Goal: Task Accomplishment & Management: Complete application form

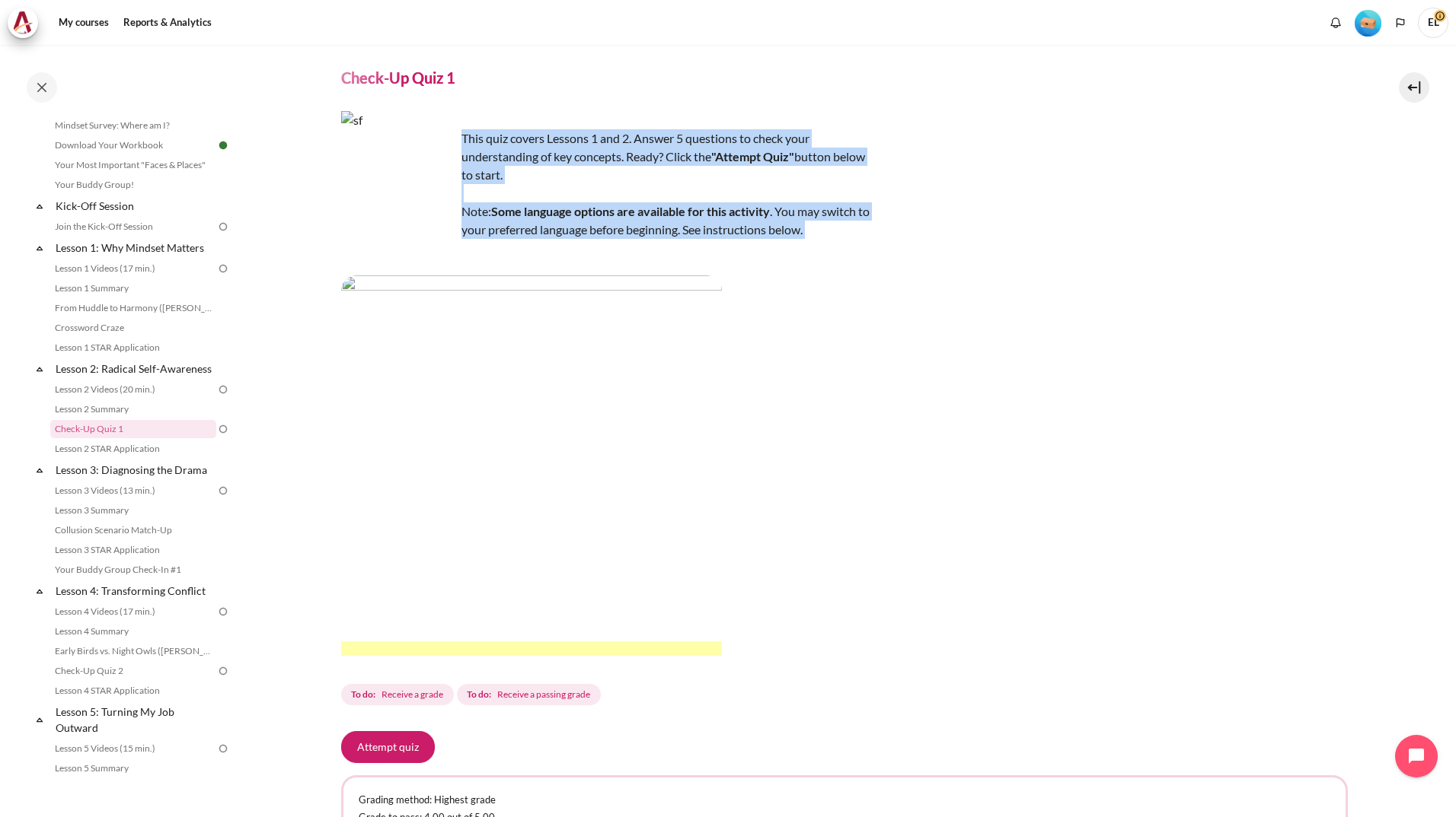
scroll to position [192, 0]
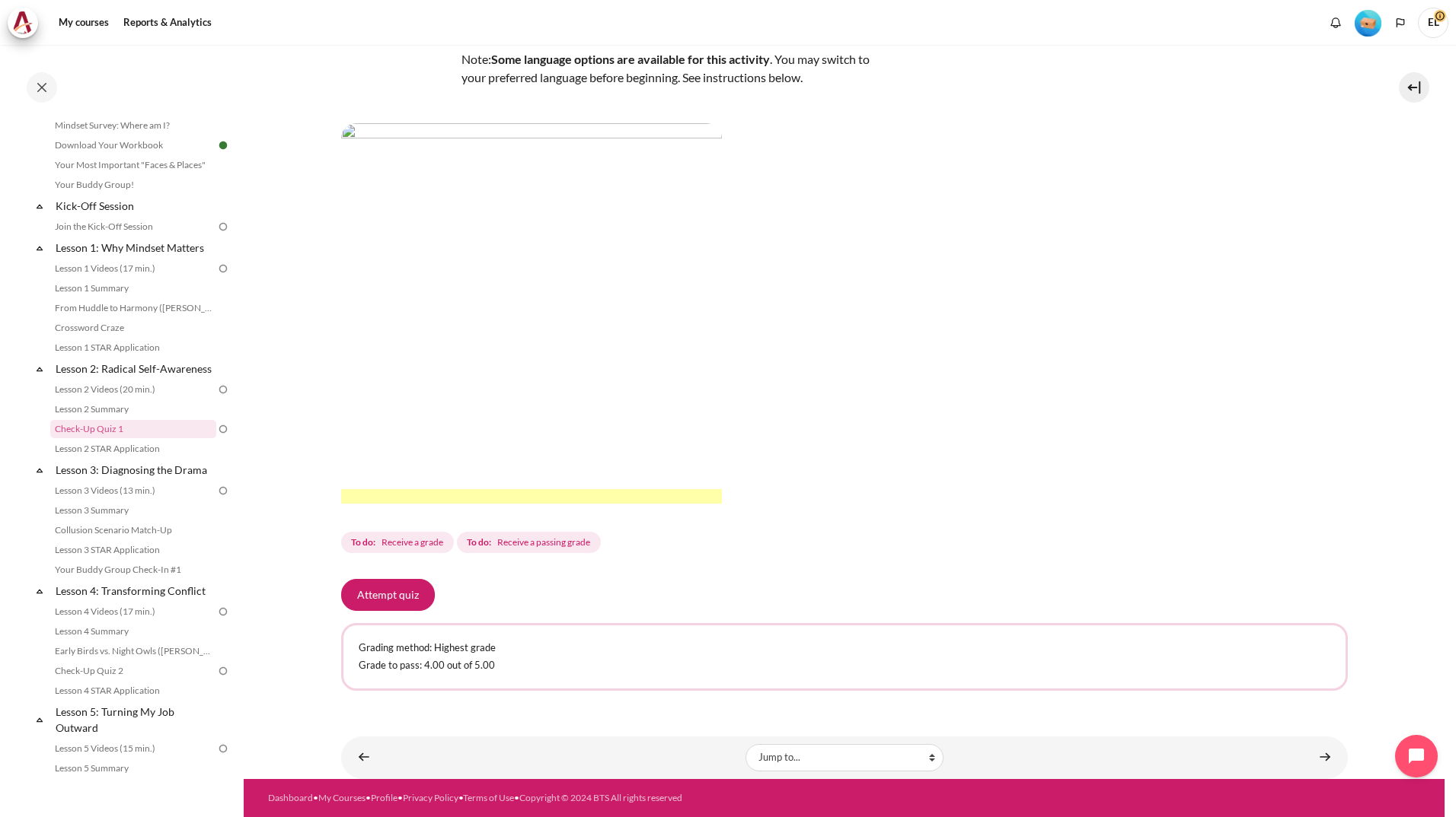
click at [1139, 456] on div "This quiz covers Lessons 1 and 2. Answer 5 questions to check your understandin…" at bounding box center [844, 258] width 1006 height 597
click at [793, 603] on div "Attempt quiz" at bounding box center [844, 595] width 1006 height 32
click at [878, 522] on div "This quiz covers Lessons 1 and 2. Answer 5 questions to check your understandin…" at bounding box center [844, 258] width 1006 height 597
click at [1419, 750] on icon "Open chat widget" at bounding box center [1425, 757] width 23 height 23
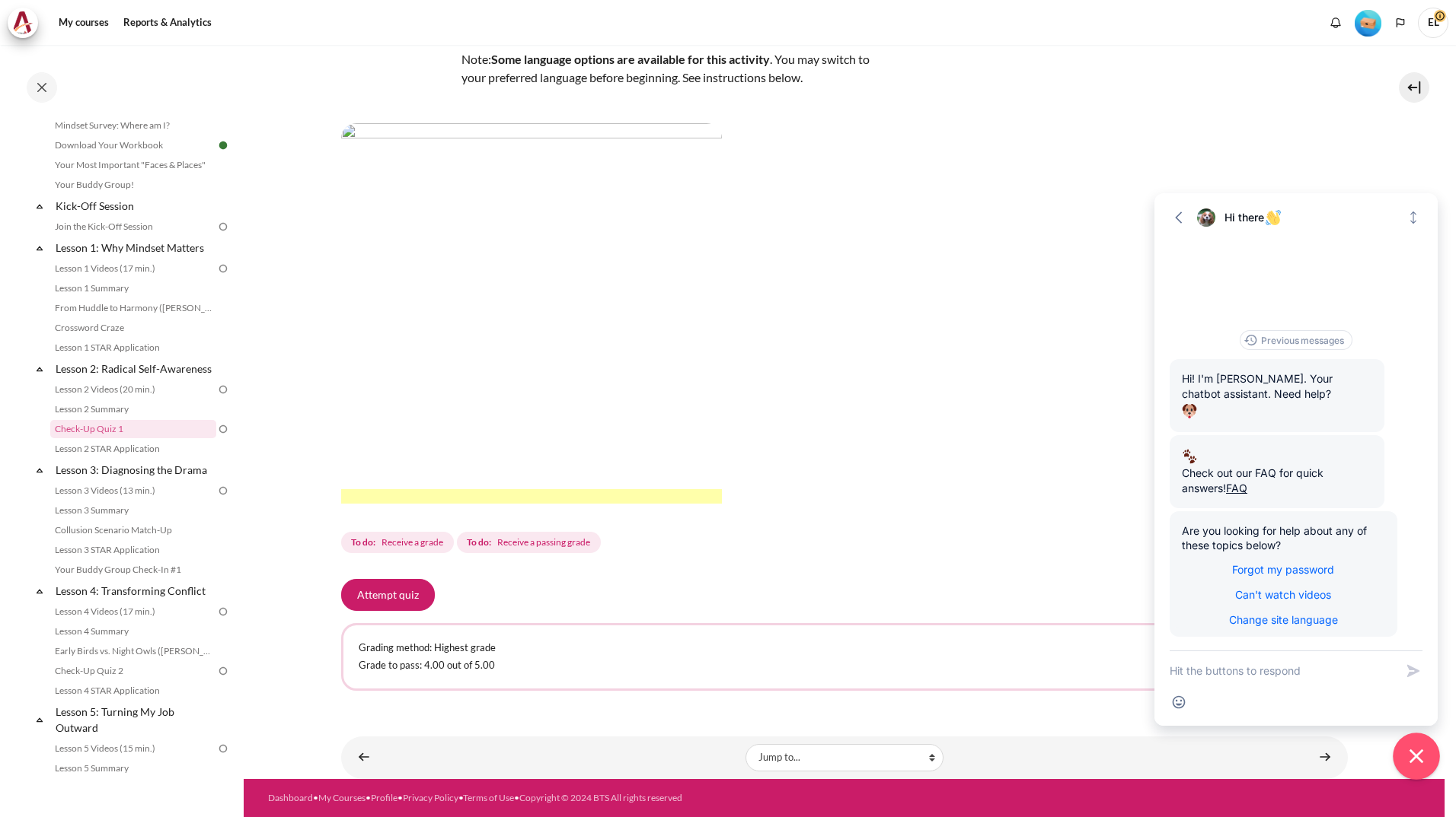
click at [1419, 750] on icon "Close chat widget" at bounding box center [1417, 757] width 23 height 23
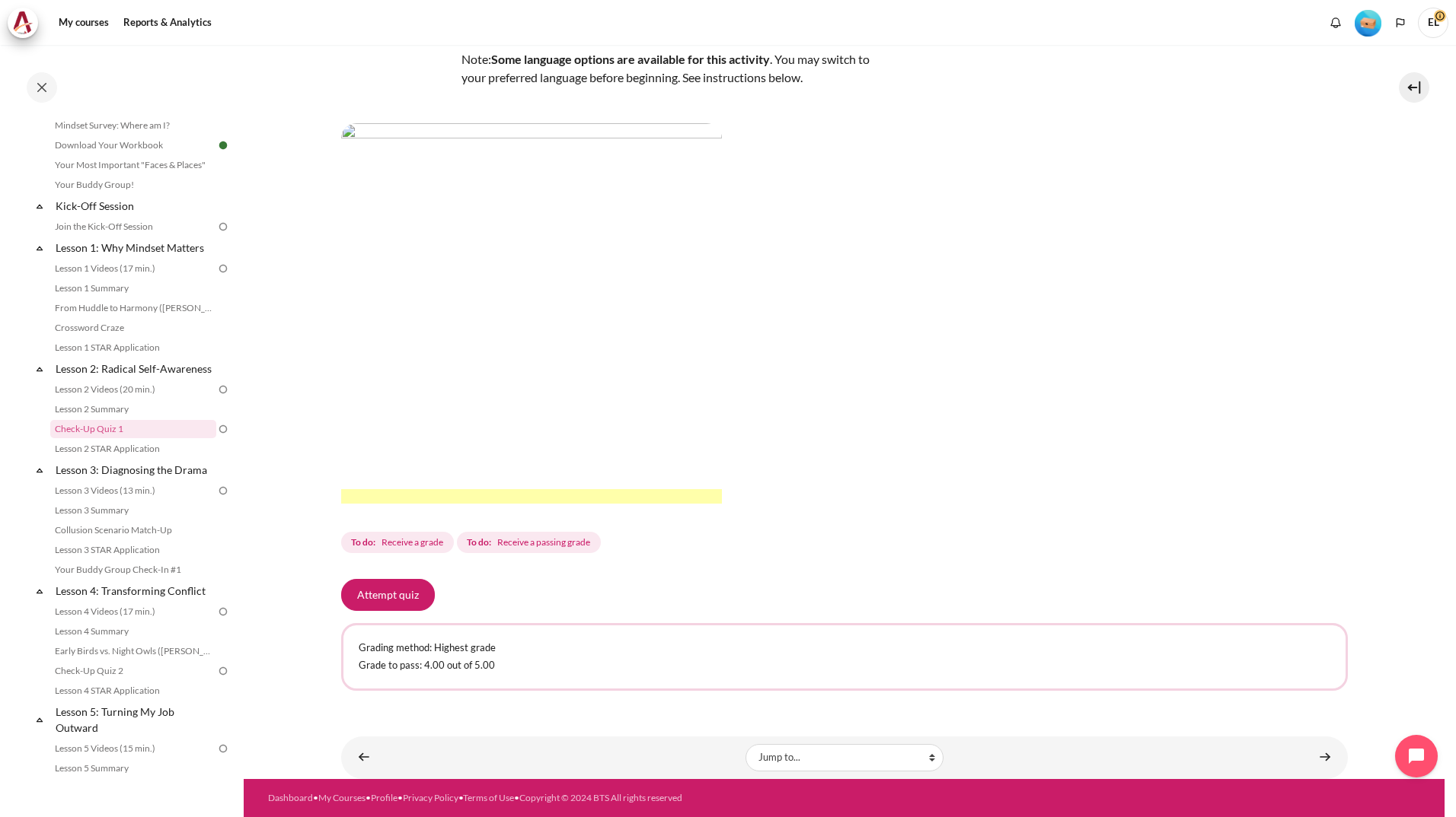
click at [886, 559] on div "My courses KR B2 Lesson 2: Radical Self-Awareness Check-Up Quiz 1 Check-Up Quiz…" at bounding box center [844, 283] width 1006 height 860
click at [442, 230] on img "Content" at bounding box center [532, 313] width 381 height 381
click at [370, 599] on button "Attempt quiz" at bounding box center [388, 595] width 94 height 32
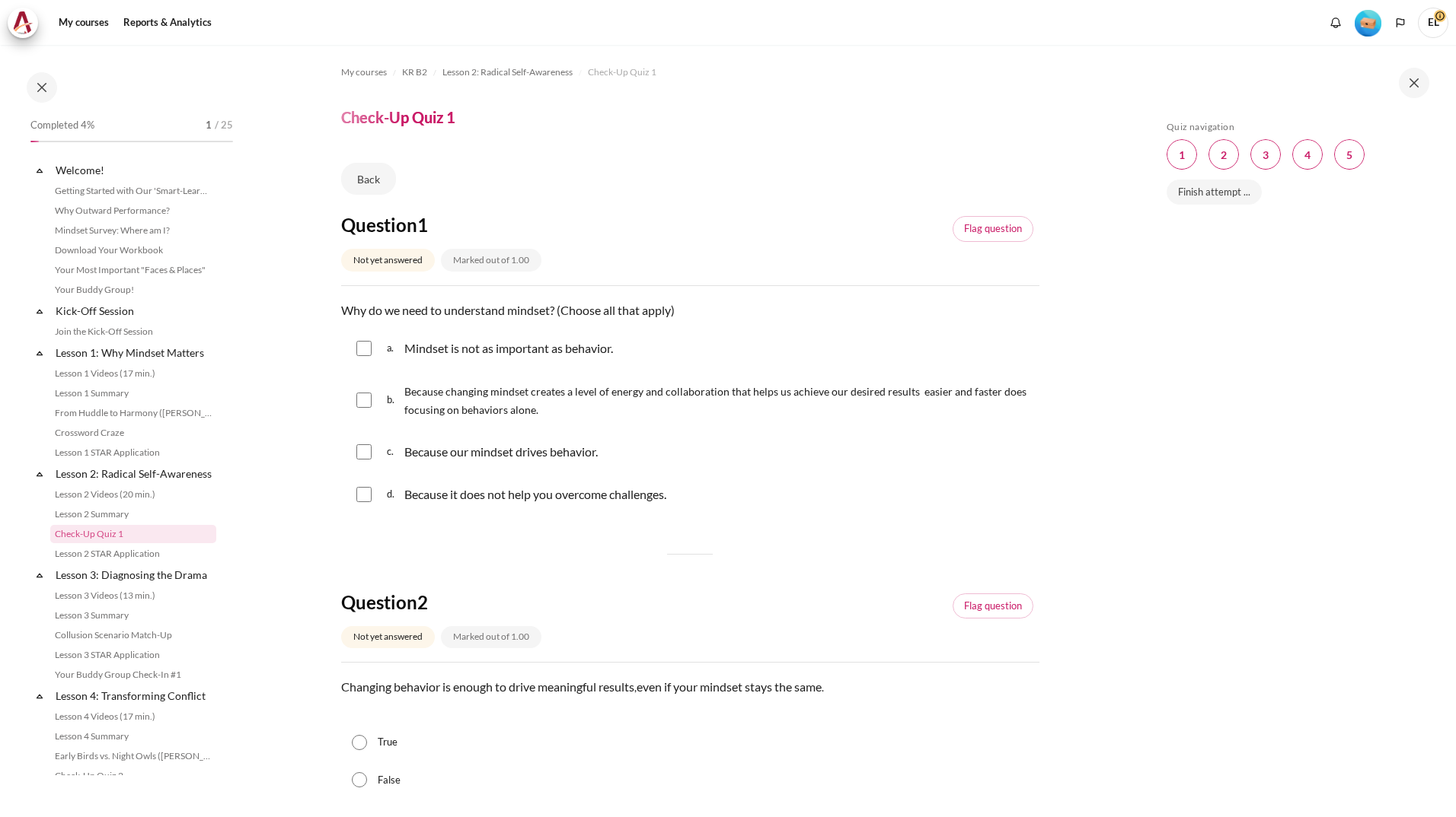
scroll to position [105, 0]
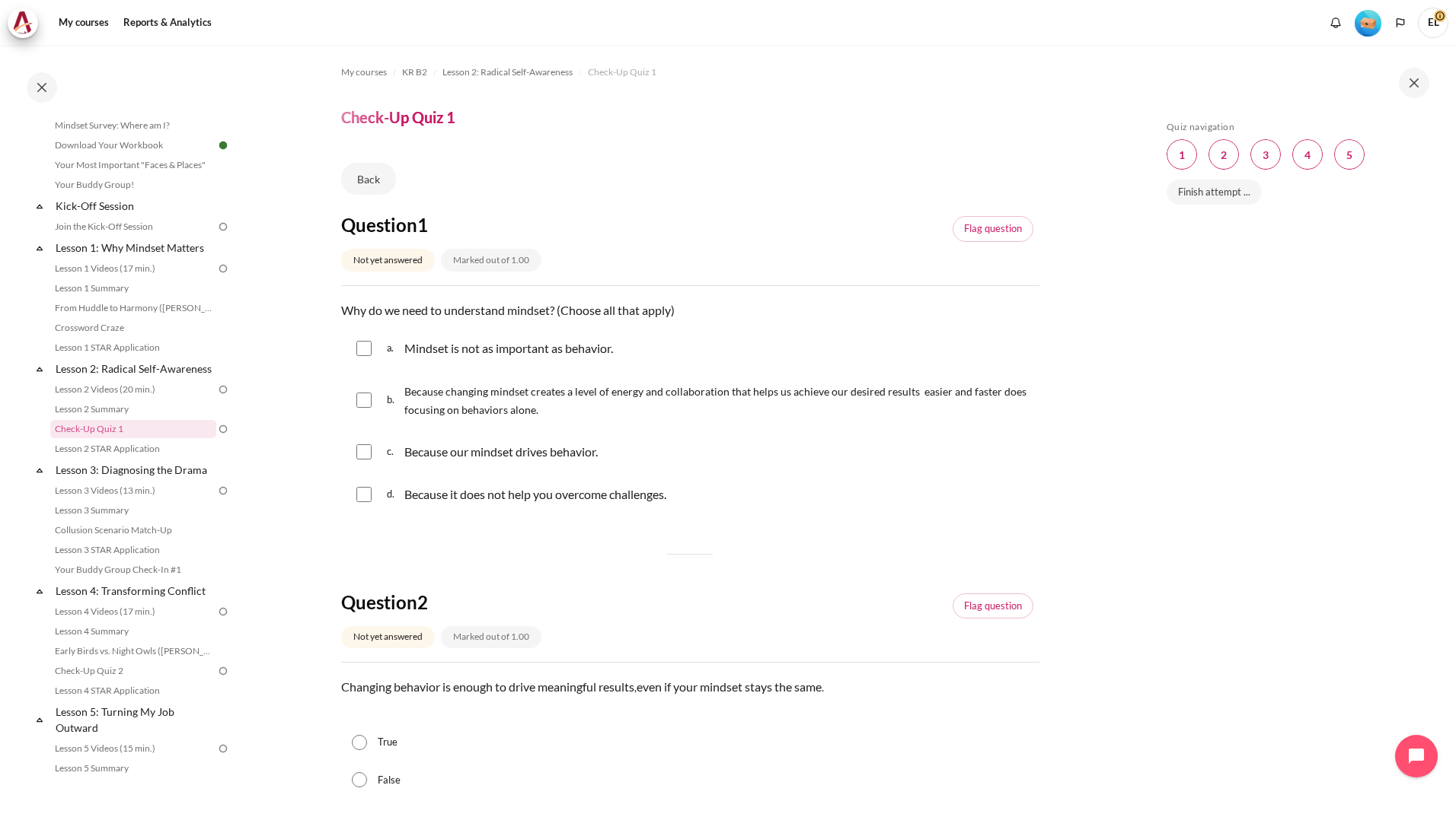
drag, startPoint x: 395, startPoint y: 328, endPoint x: 748, endPoint y: 489, distance: 388.0
click at [748, 489] on div "Question text Why do we need to understand mindset? (Choose all that apply) Que…" at bounding box center [690, 409] width 698 height 216
copy div "Why do we need to understand mindset? (Choose all that apply) Question 1 Answer…"
click at [358, 400] on input "Content" at bounding box center [364, 401] width 15 height 15
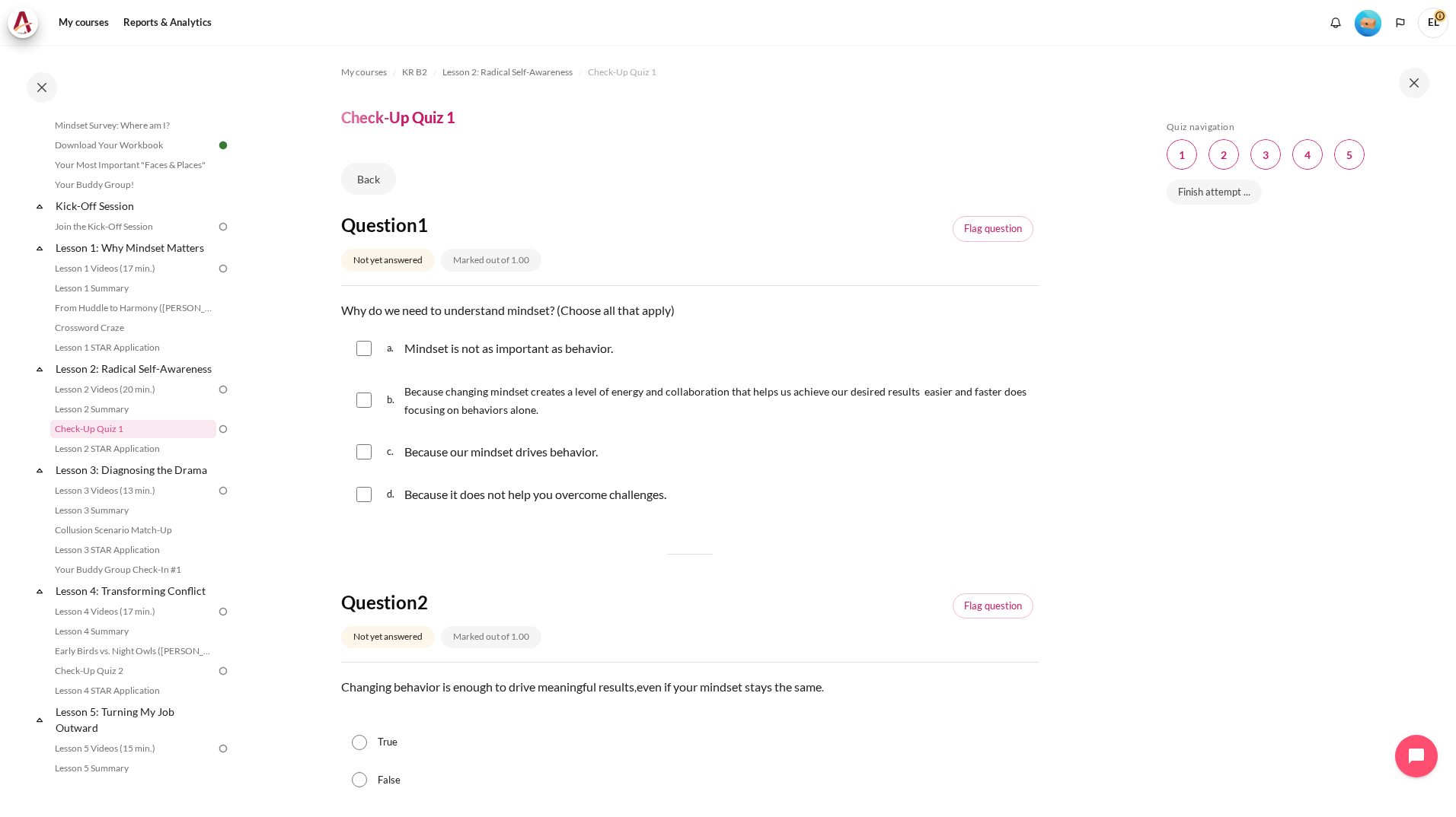
checkbox input "true"
click at [364, 448] on input "Content" at bounding box center [364, 452] width 15 height 15
checkbox input "true"
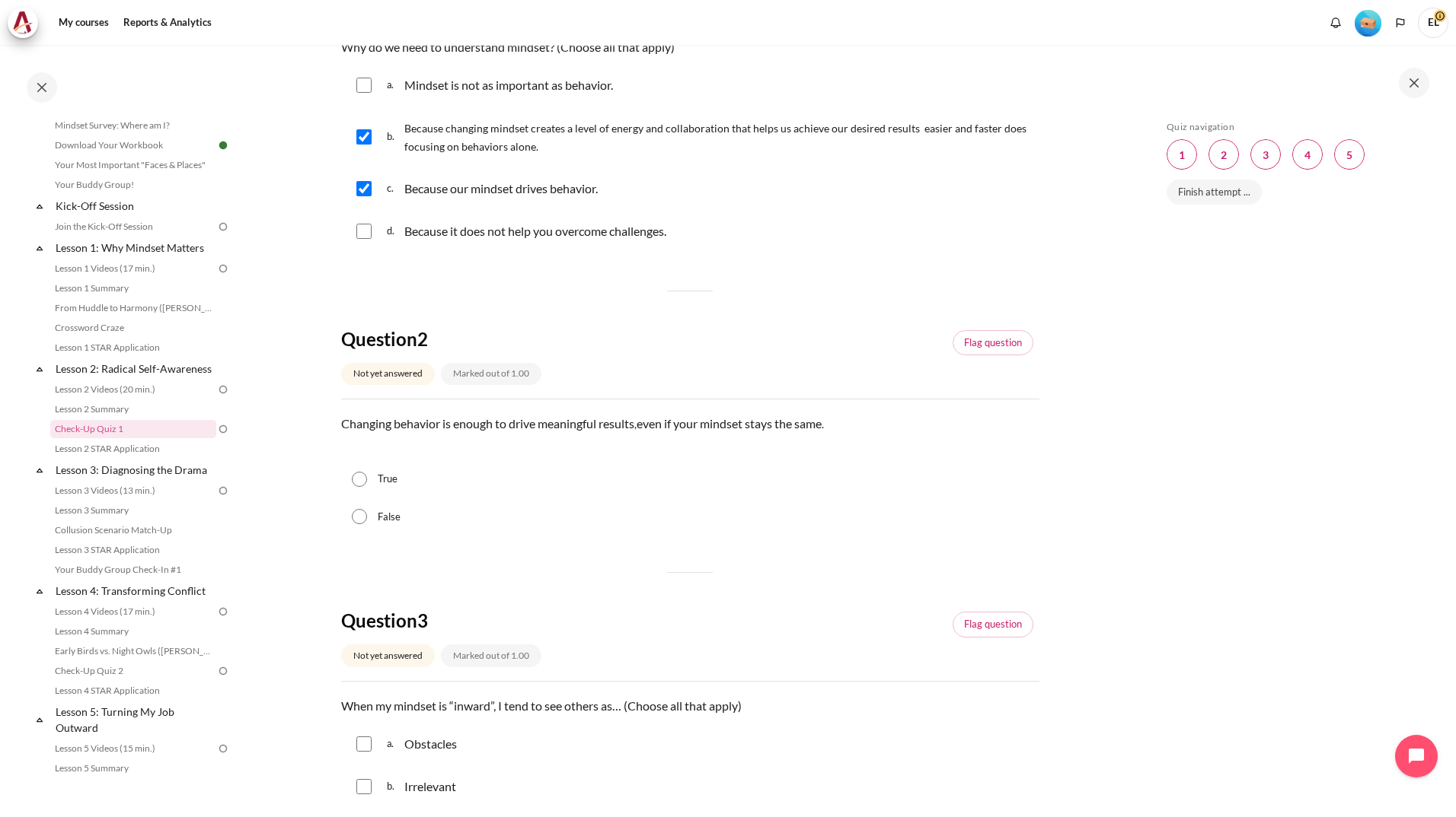
scroll to position [381, 0]
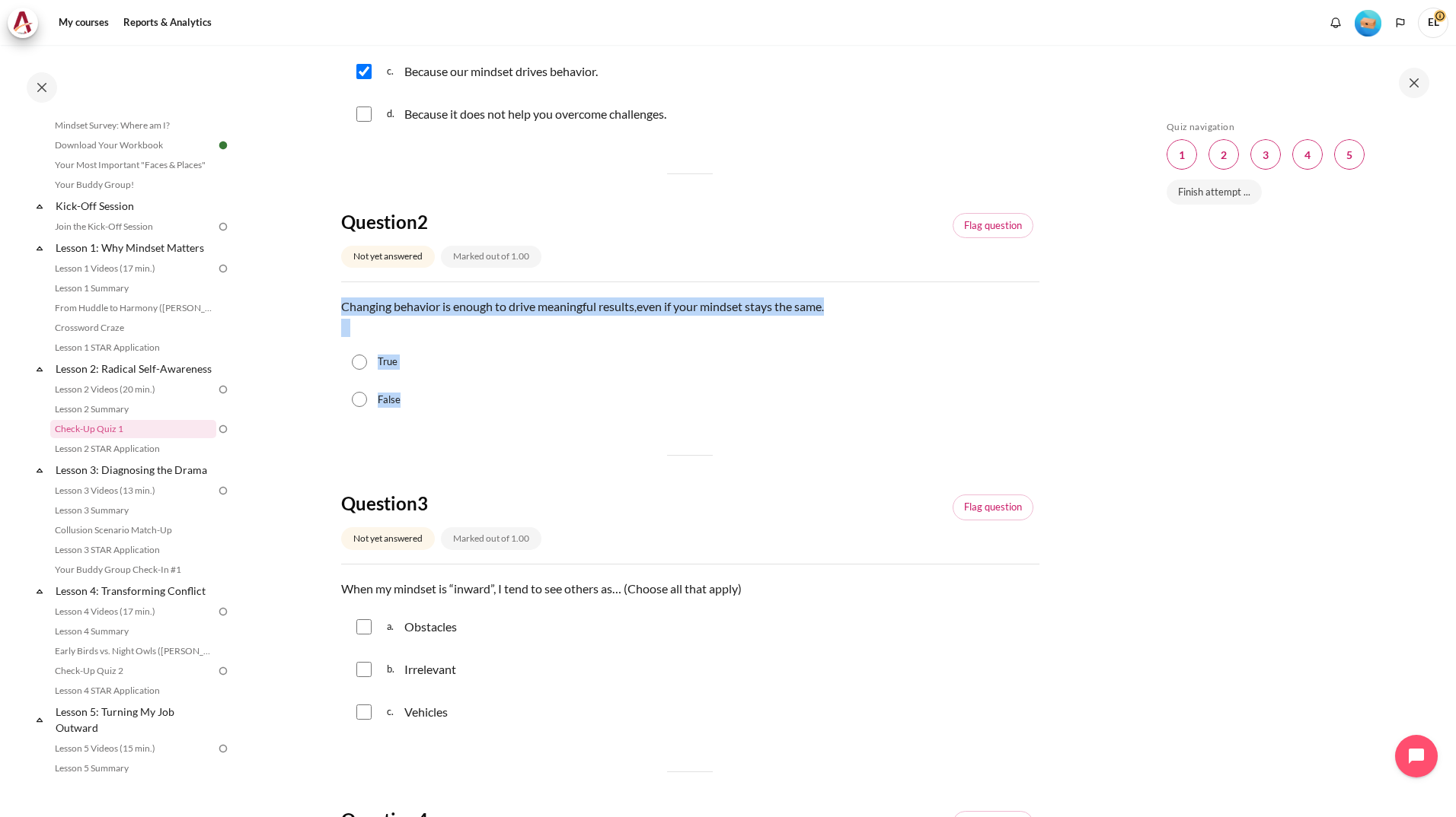
drag, startPoint x: 328, startPoint y: 302, endPoint x: 635, endPoint y: 394, distance: 320.5
click at [635, 394] on section "My courses KR B2 Lesson 2: Radical Self-Awareness Check-Up Quiz 1 Check-Up Quiz…" at bounding box center [690, 651] width 892 height 1974
copy div "Changing behavior is enough to drive meaningful results , even if your mindset …"
click at [461, 446] on div "Question 1 Not yet answered Marked out of 1.00 Flag question Question text Why …" at bounding box center [690, 691] width 698 height 1717
click at [357, 364] on input "True" at bounding box center [359, 362] width 15 height 15
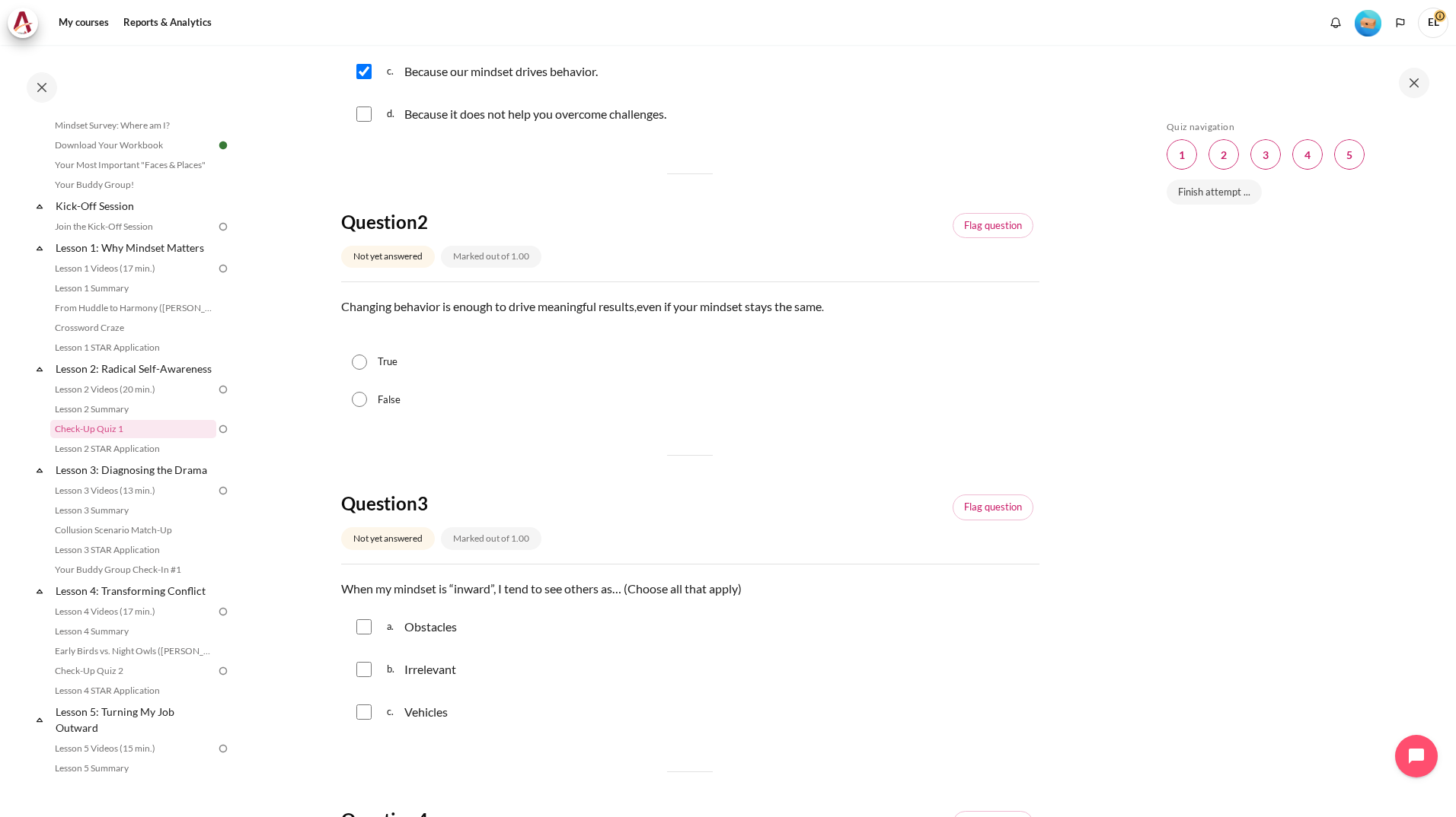
radio input "true"
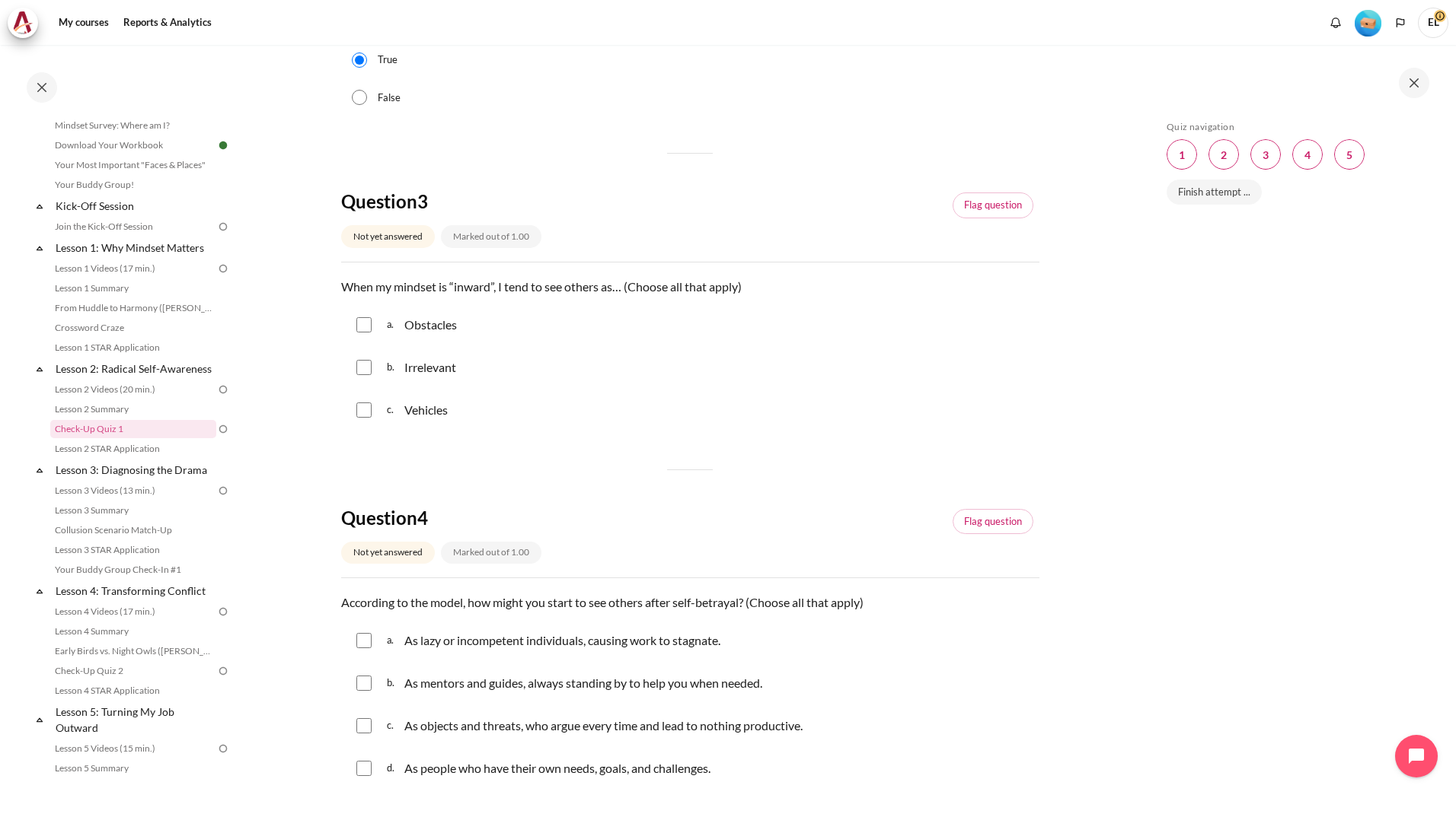
scroll to position [685, 0]
drag, startPoint x: 340, startPoint y: 283, endPoint x: 497, endPoint y: 402, distance: 197.0
click at [497, 402] on section "My courses KR B2 Lesson 2: Radical Self-Awareness Check-Up Quiz 1 Check-Up Quiz…" at bounding box center [690, 347] width 892 height 1974
copy div "When my mindset is “inward”, I tend to see others as… (Choose all that apply) Q…"
click at [313, 461] on section "My courses KR B2 Lesson 2: Radical Self-Awareness Check-Up Quiz 1 Check-Up Quiz…" at bounding box center [690, 347] width 892 height 1974
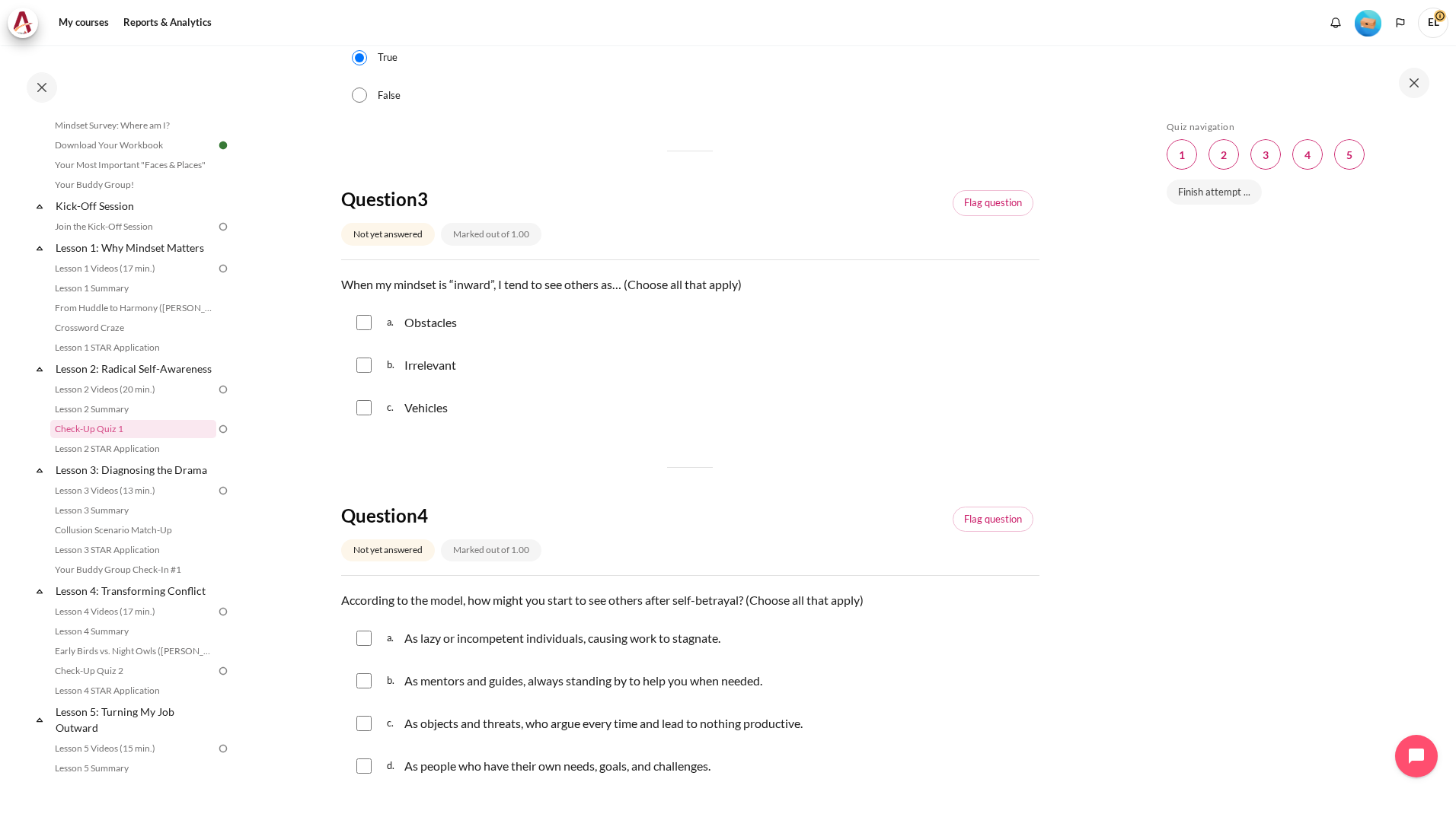
click at [365, 316] on input "Content" at bounding box center [364, 323] width 15 height 15
checkbox input "true"
click at [372, 370] on div "b. Irrelevant" at bounding box center [690, 365] width 698 height 39
click at [361, 368] on input "Content" at bounding box center [364, 365] width 15 height 15
checkbox input "true"
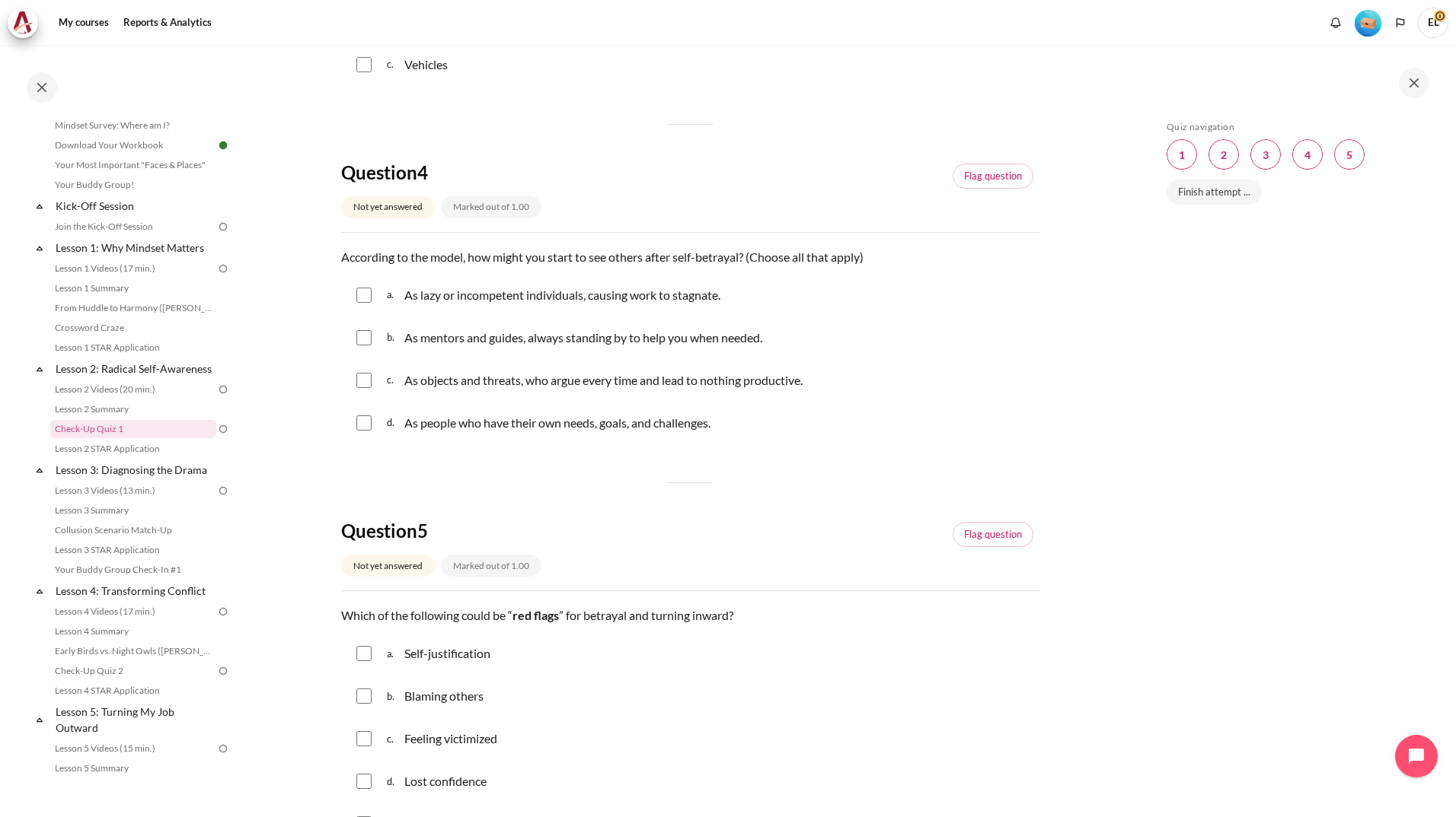
scroll to position [1065, 0]
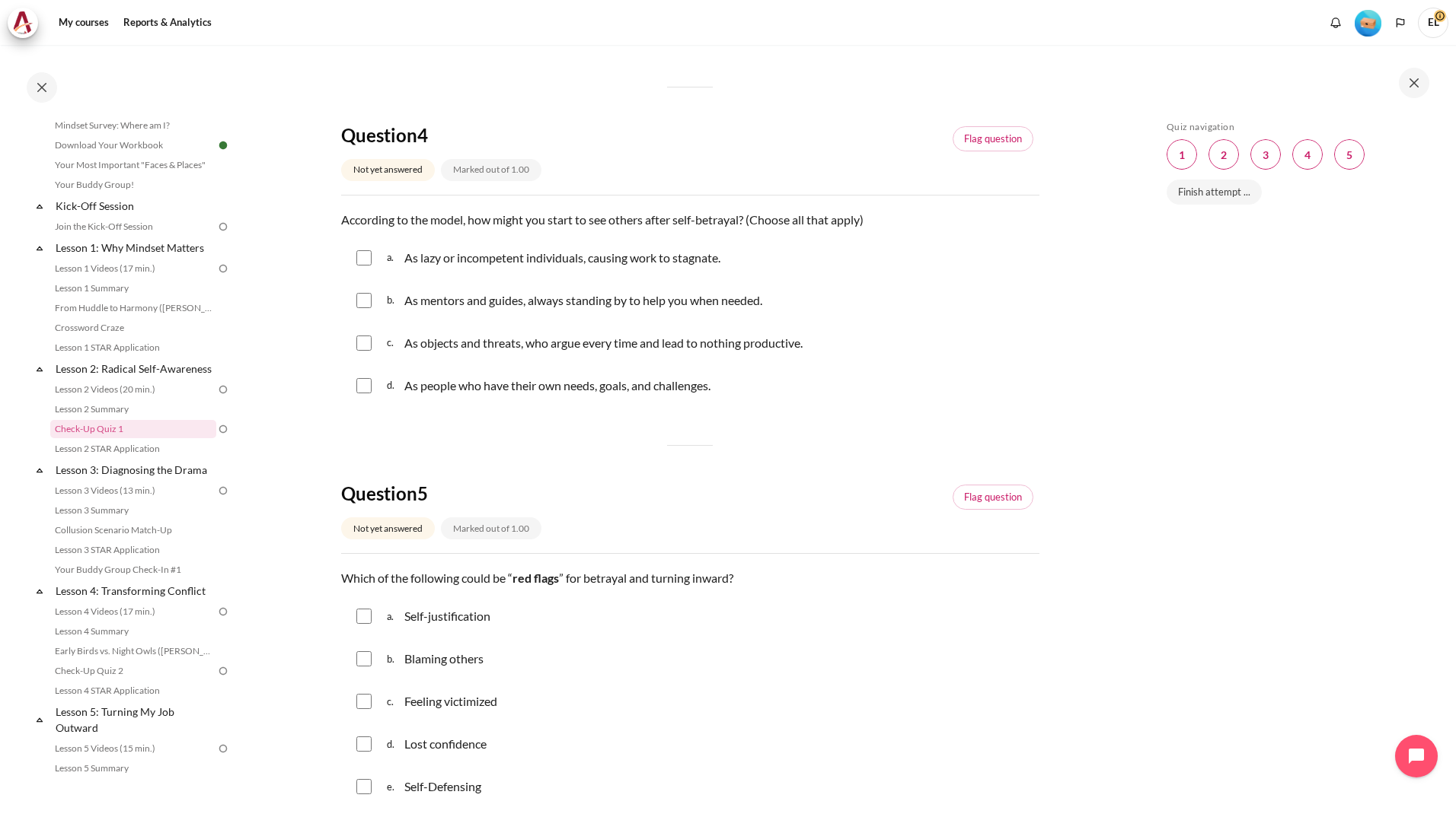
drag, startPoint x: 342, startPoint y: 221, endPoint x: 772, endPoint y: 400, distance: 465.8
copy div "According to the model, how might you start to see others after self-betrayal? …"
click at [366, 300] on input "Content" at bounding box center [364, 301] width 15 height 15
checkbox input "true"
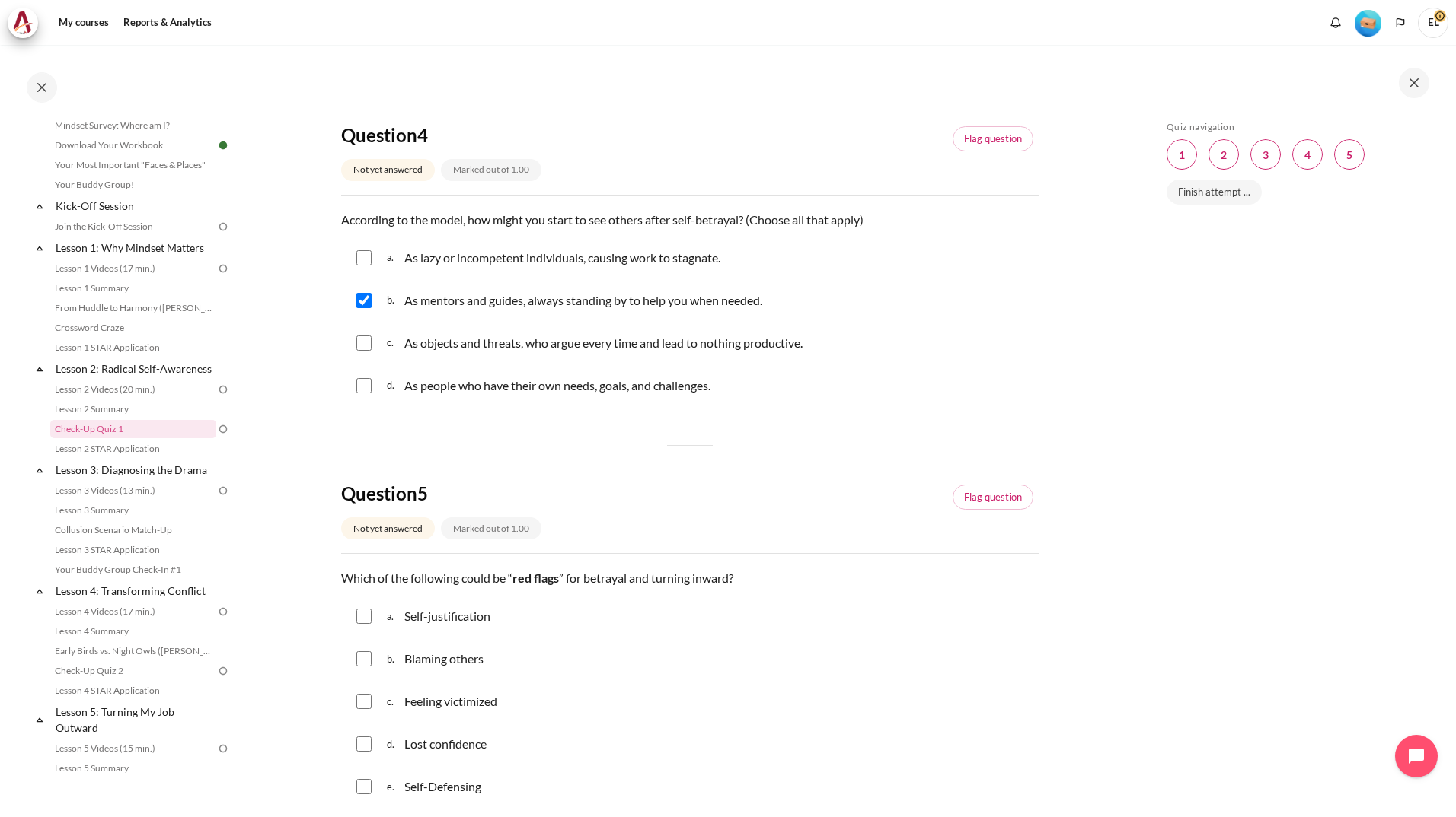
click at [370, 383] on input "Content" at bounding box center [364, 386] width 15 height 15
checkbox input "true"
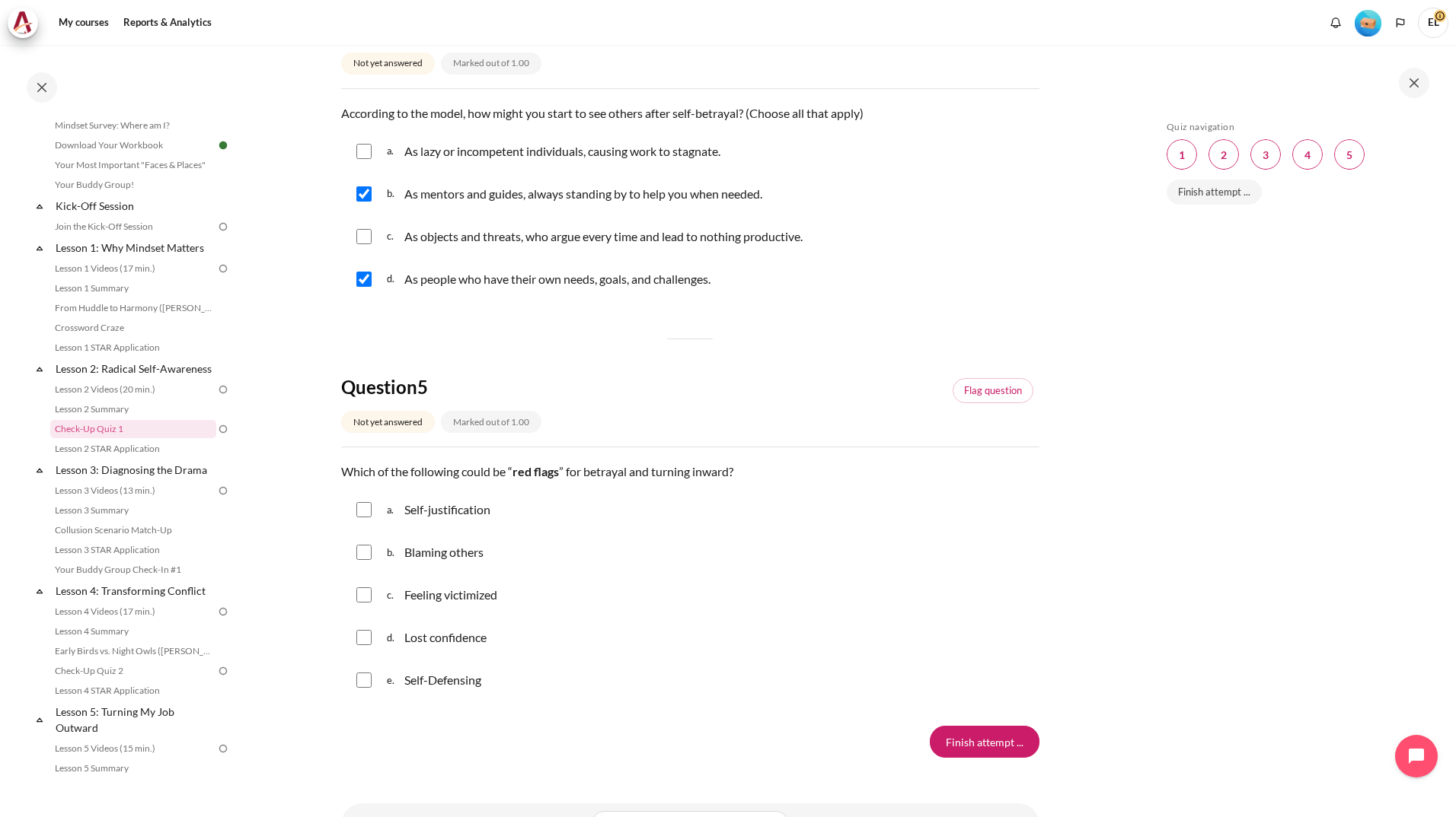
scroll to position [1239, 0]
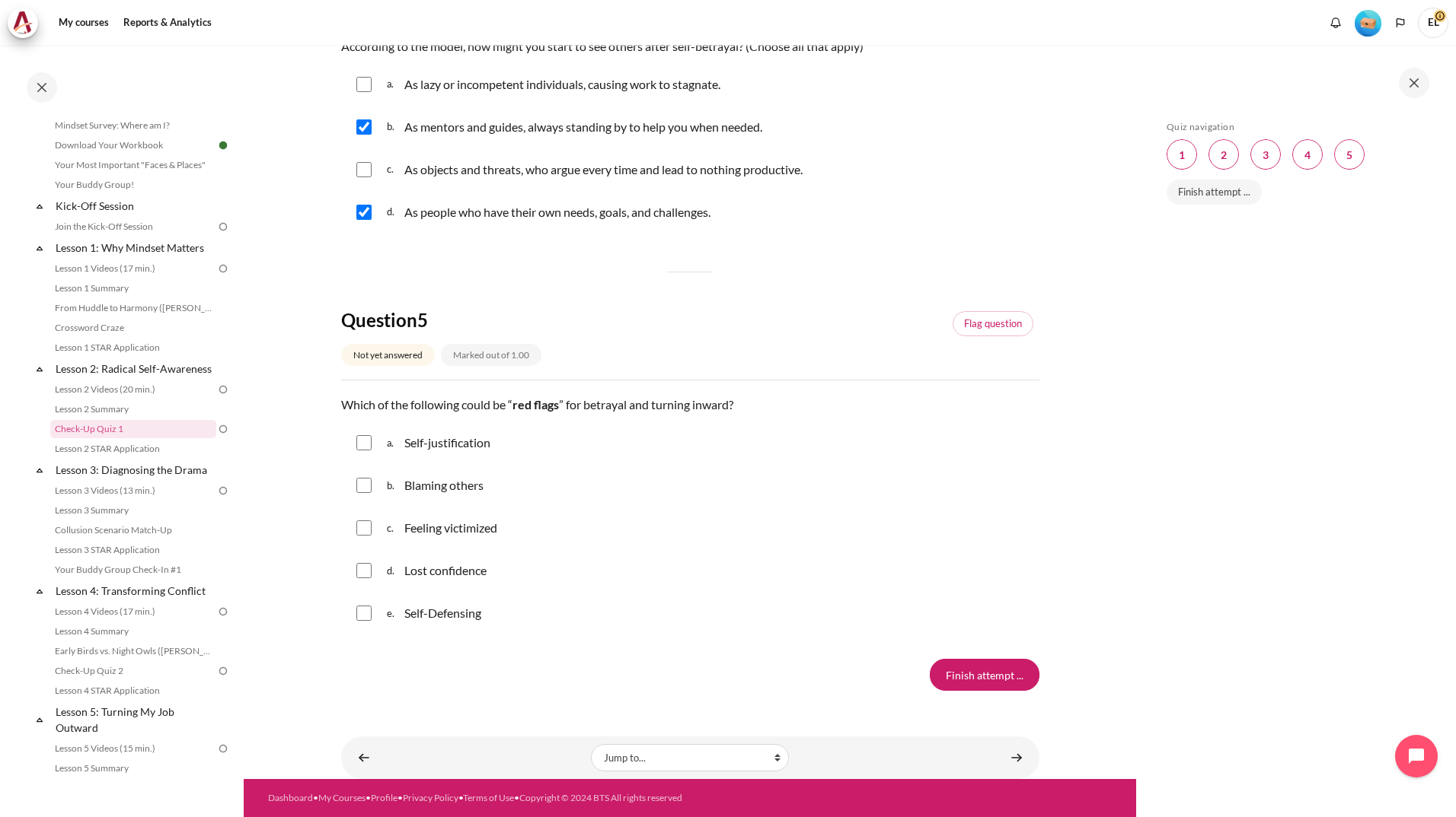
drag, startPoint x: 342, startPoint y: 404, endPoint x: 535, endPoint y: 602, distance: 276.5
click at [535, 602] on div "Question text Which of the following could be “ red flags ” for betrayal and tu…" at bounding box center [690, 515] width 698 height 241
copy div "Which of the following could be “ red flags ” for betrayal and turning inward? …"
click at [358, 677] on div "Finish attempt ..." at bounding box center [690, 675] width 698 height 32
click at [358, 443] on input "Content" at bounding box center [364, 443] width 15 height 15
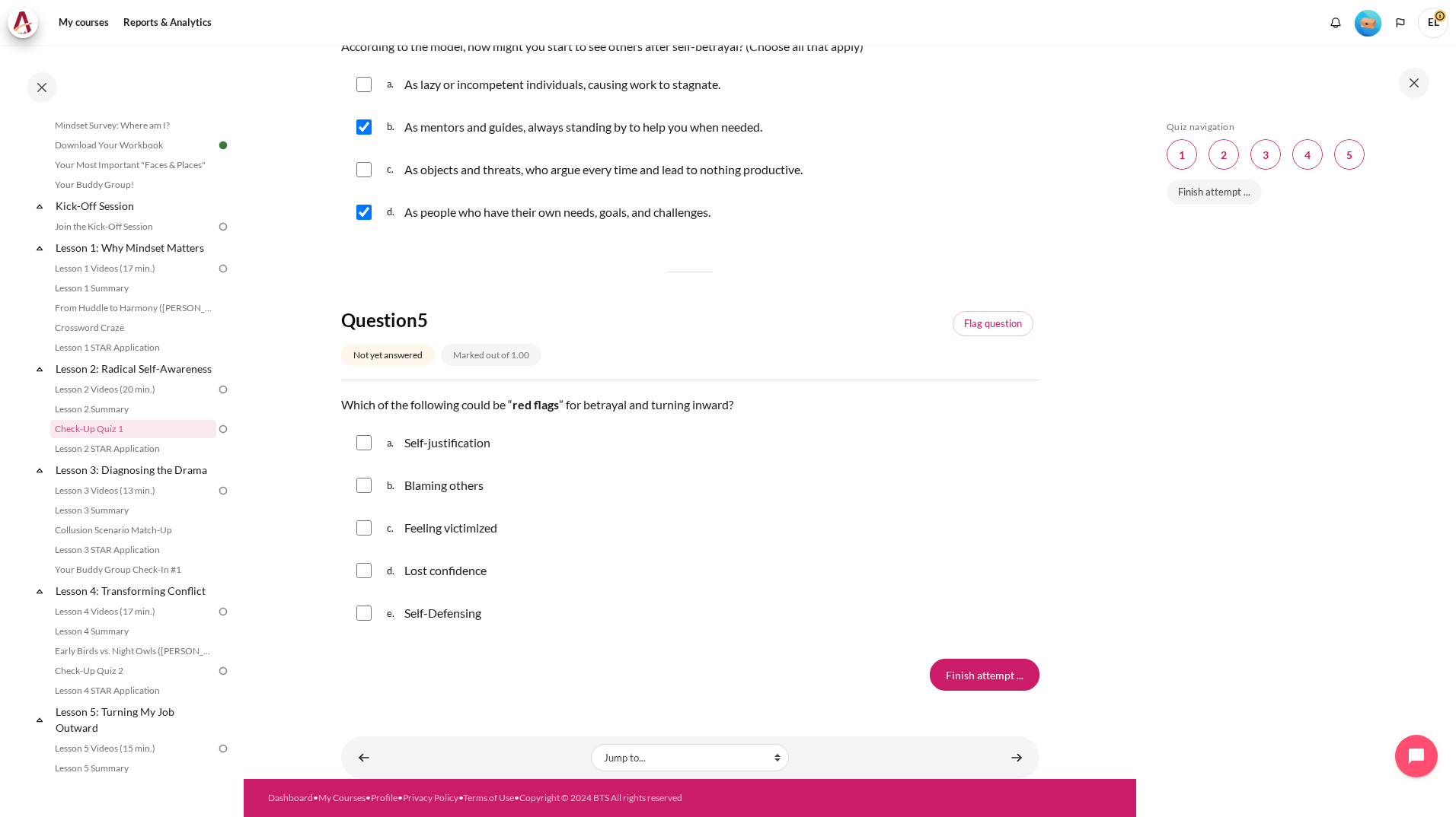
checkbox input "true"
click at [361, 616] on input "Content" at bounding box center [364, 614] width 15 height 15
checkbox input "true"
click at [976, 681] on input "Finish attempt ..." at bounding box center [985, 675] width 110 height 32
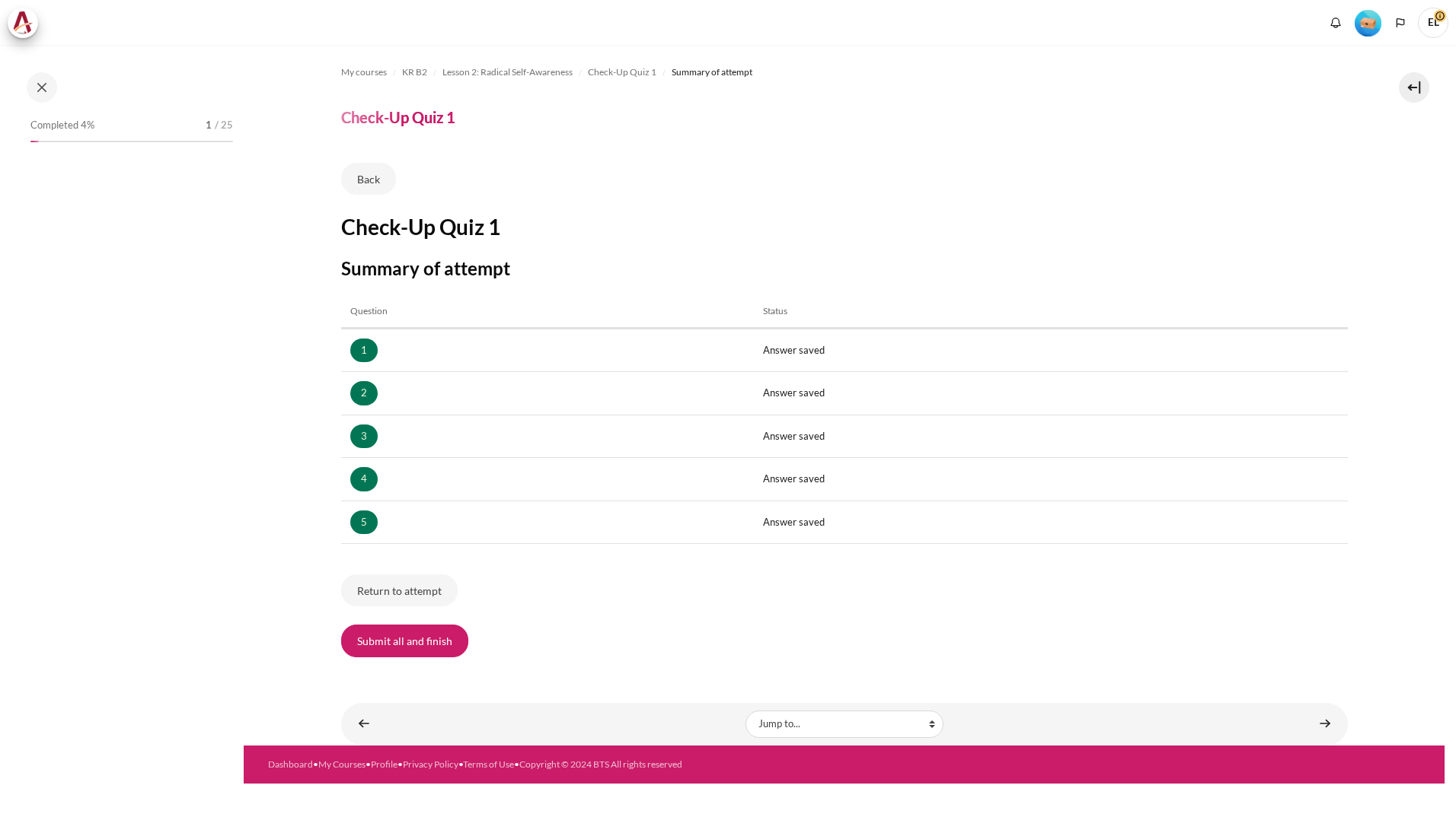
scroll to position [105, 0]
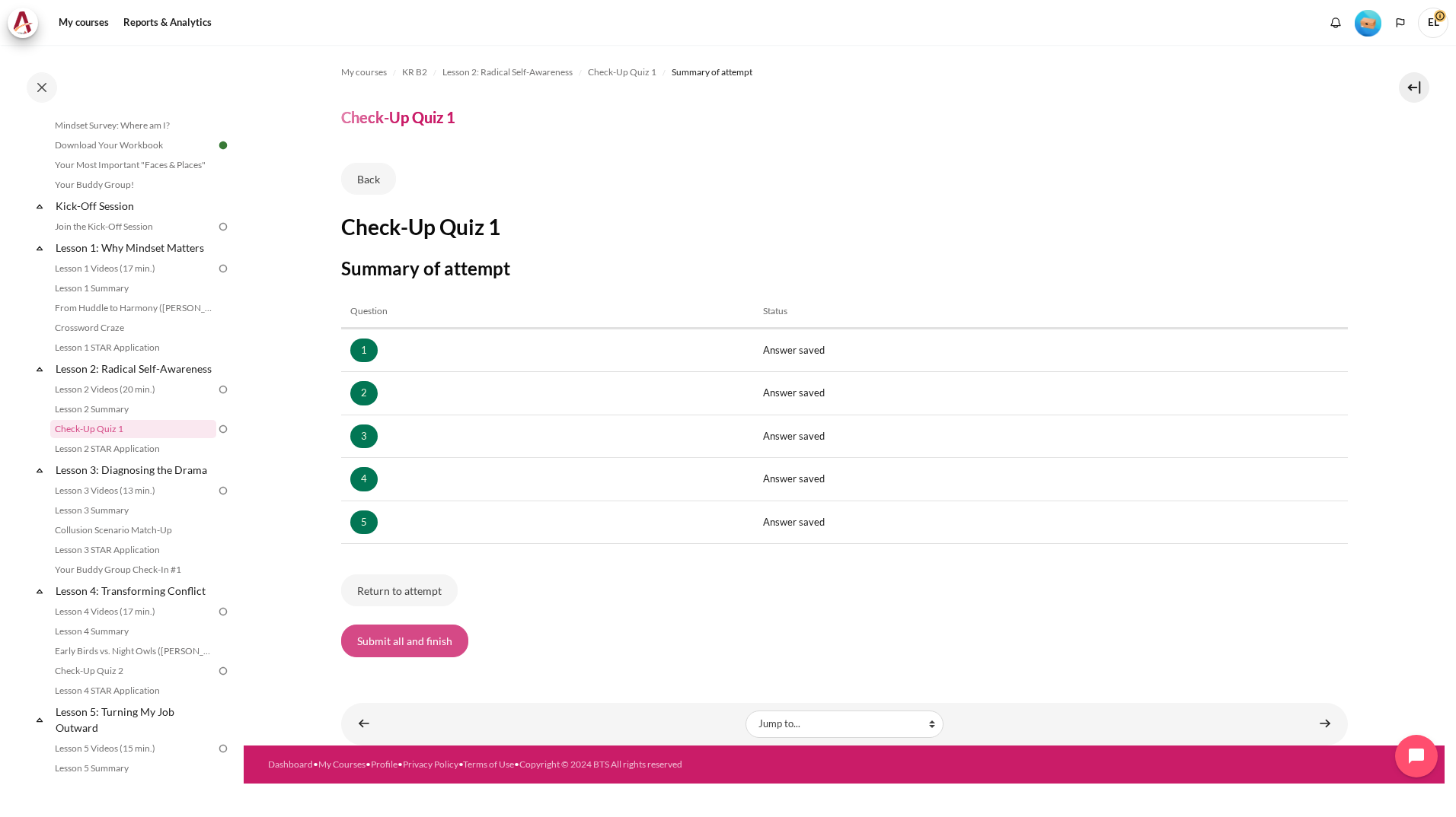
click at [396, 649] on button "Submit all and finish" at bounding box center [405, 641] width 127 height 32
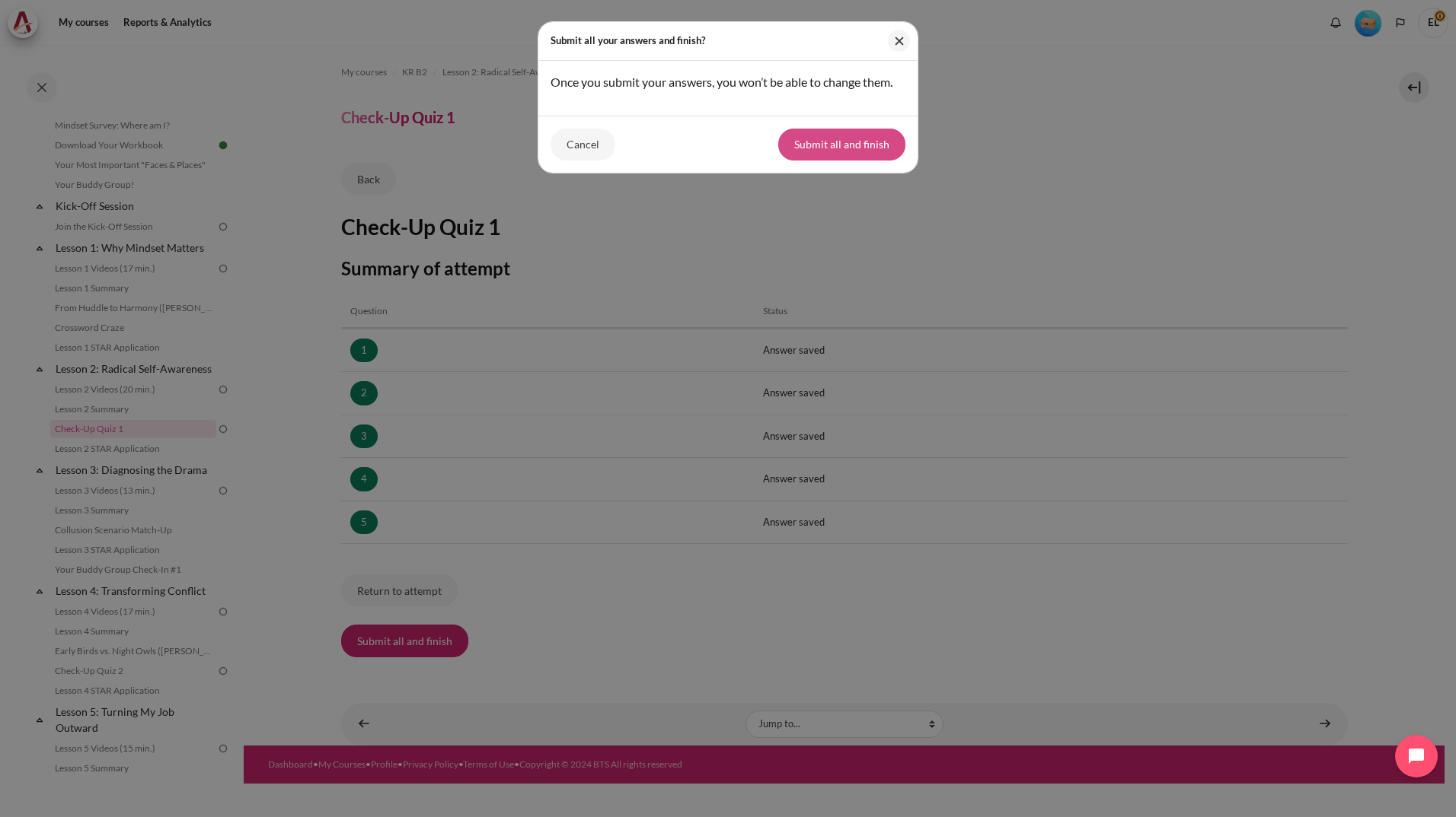
click at [843, 142] on button "Submit all and finish" at bounding box center [841, 144] width 127 height 32
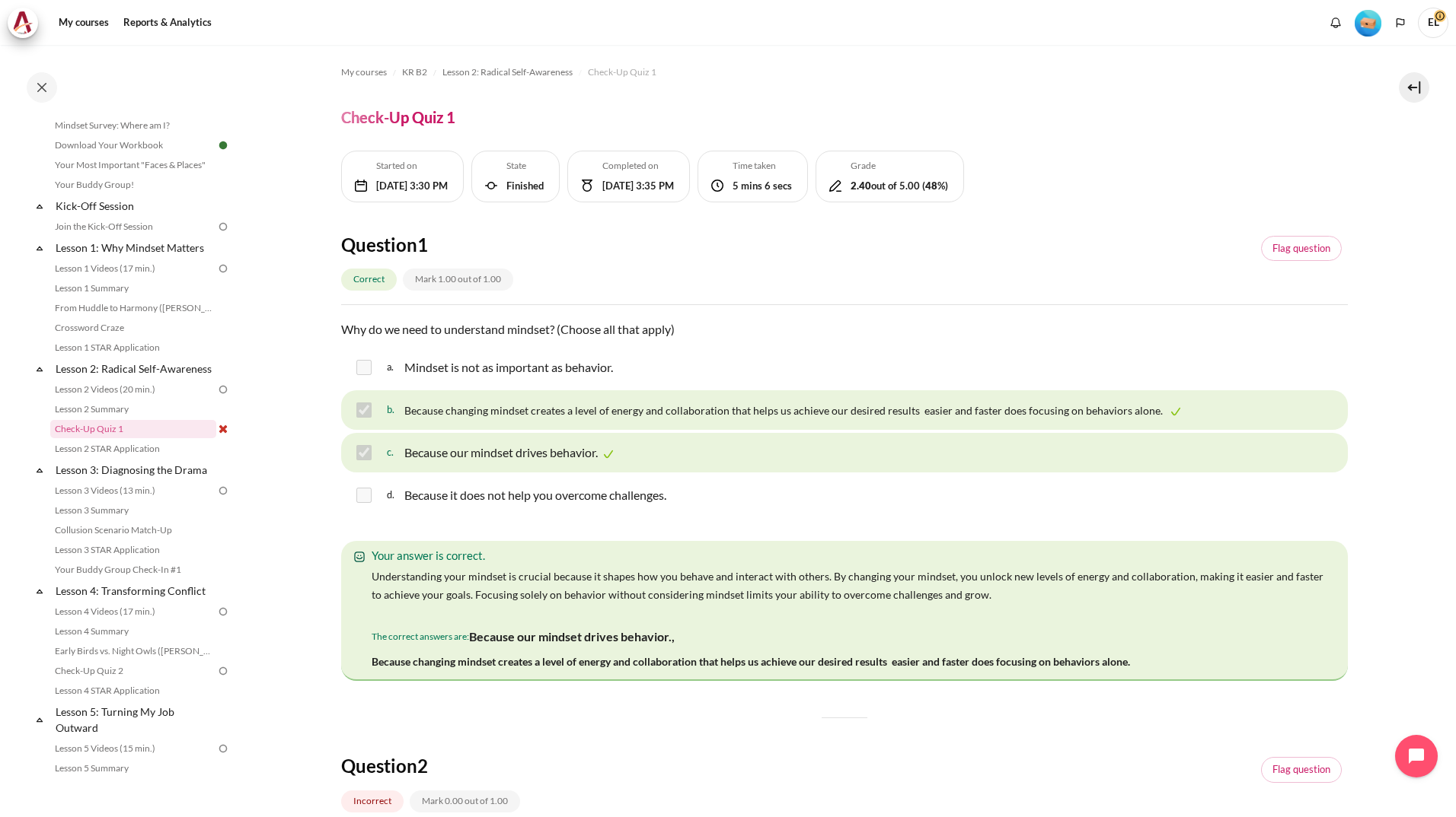
click at [999, 271] on div "Question 1 Correct Mark 1.00 out of 1.00 Flag question" at bounding box center [844, 268] width 1006 height 72
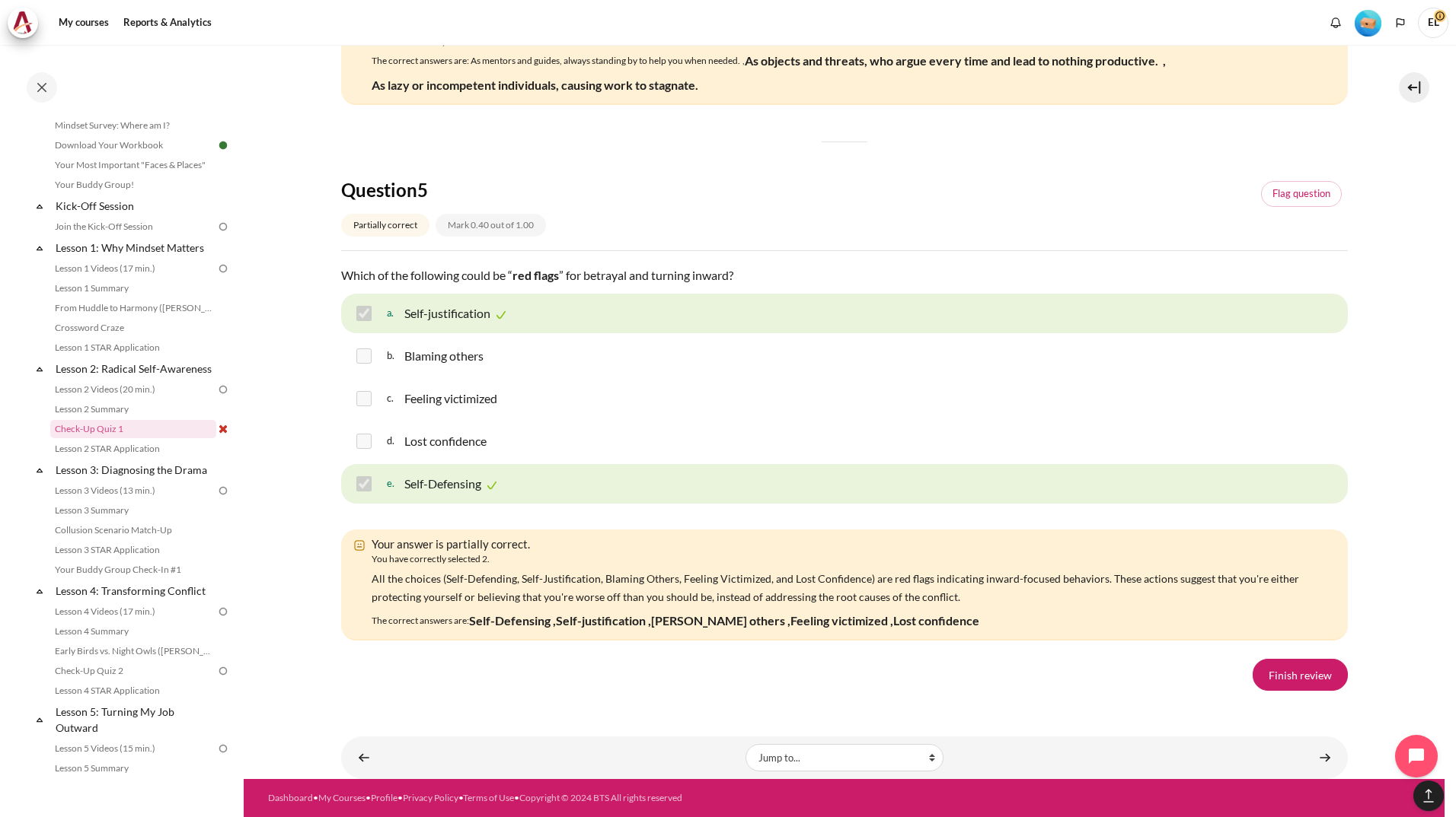
scroll to position [2359, 0]
click at [1301, 691] on link "Finish review" at bounding box center [1300, 675] width 95 height 32
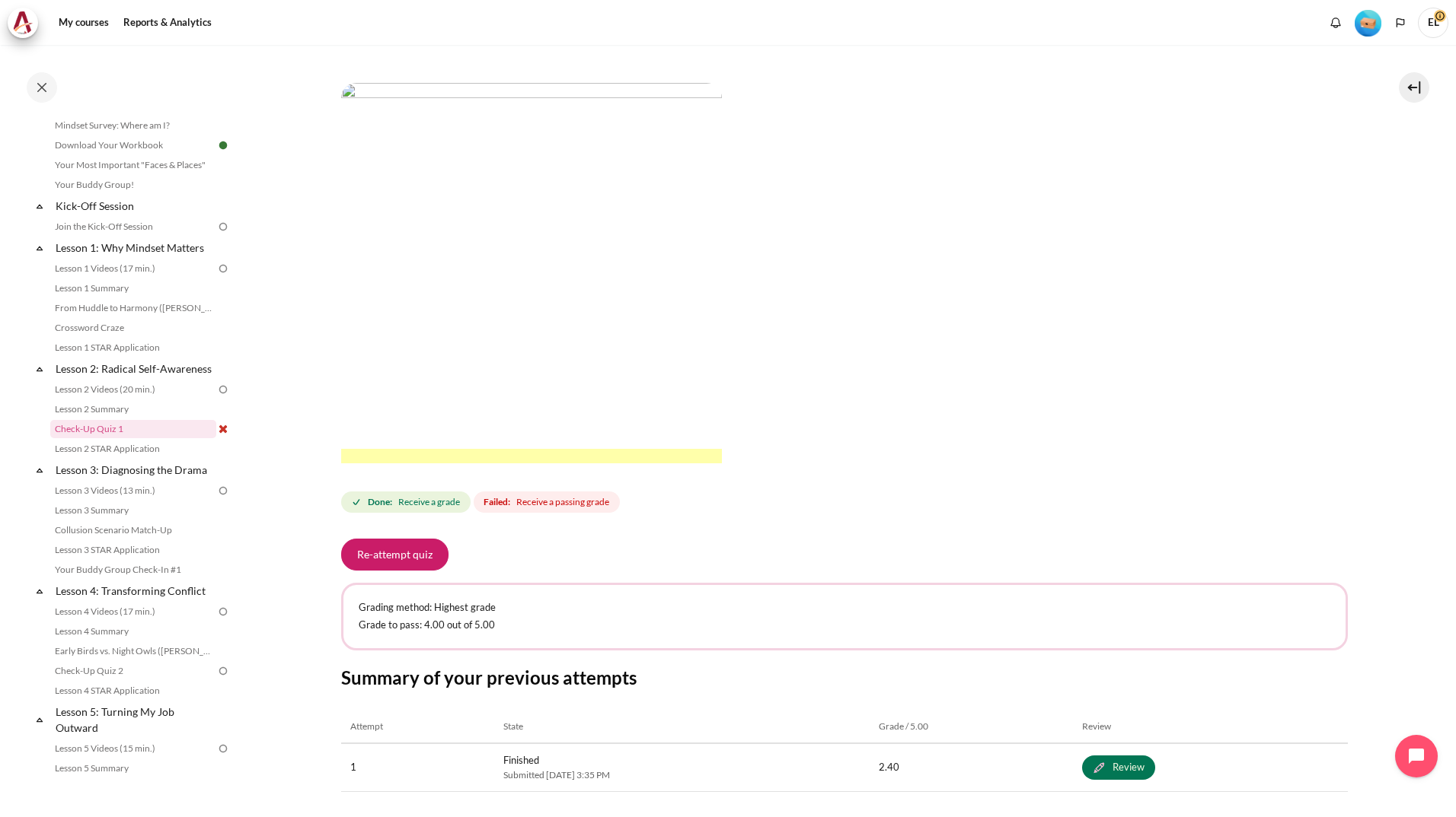
scroll to position [374, 0]
